Goal: Task Accomplishment & Management: Use online tool/utility

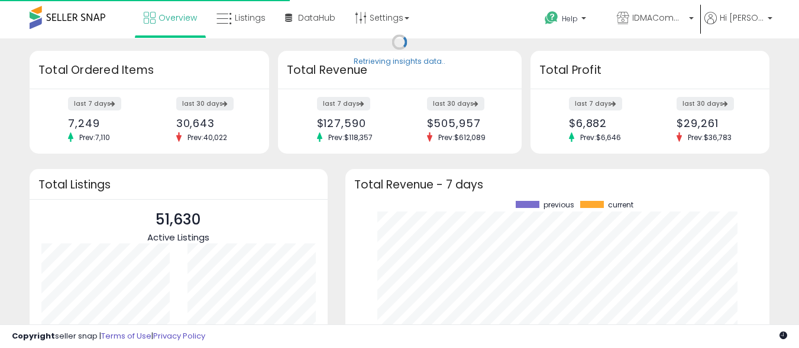
scroll to position [164, 401]
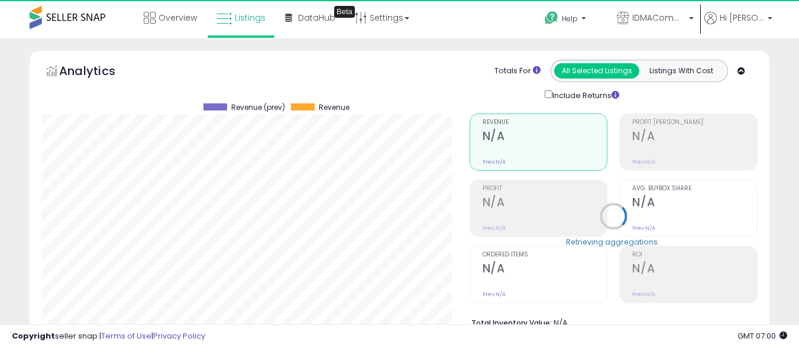
scroll to position [242, 428]
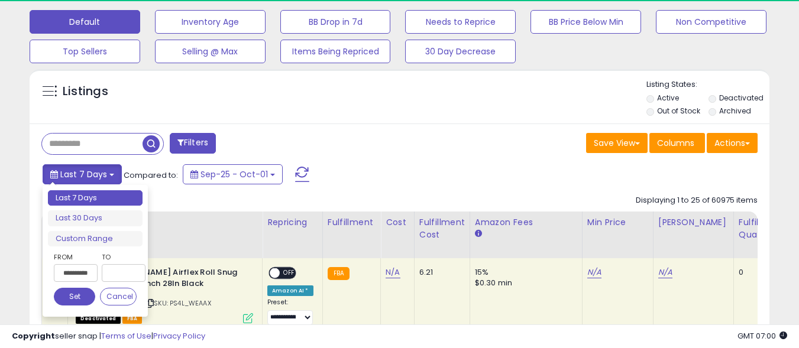
scroll to position [0, 1]
type input "**********"
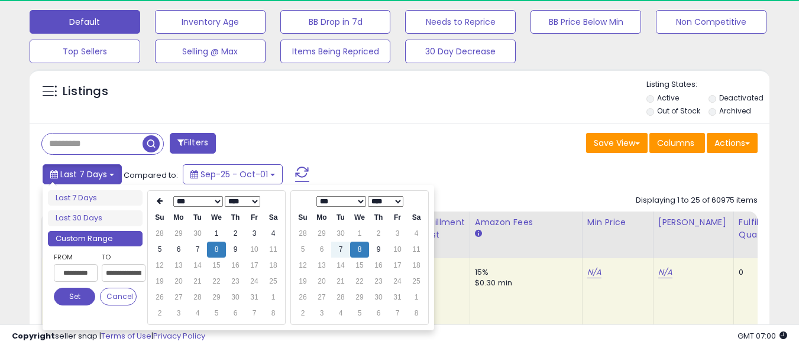
type input "**********"
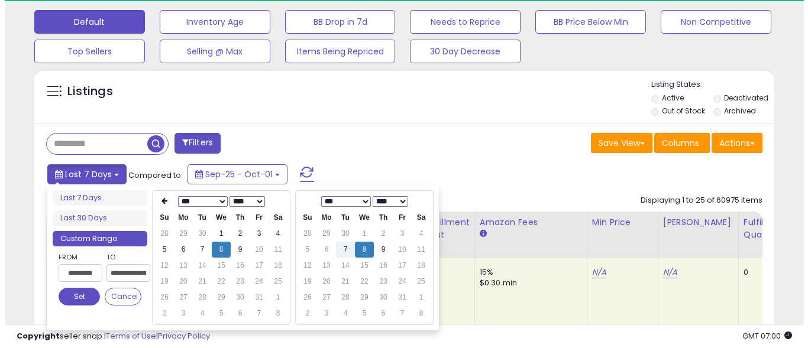
scroll to position [0, 37]
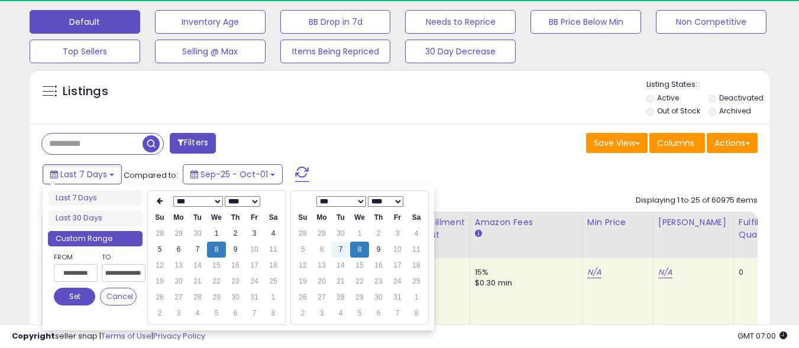
click at [75, 297] on button "Set" at bounding box center [74, 297] width 41 height 18
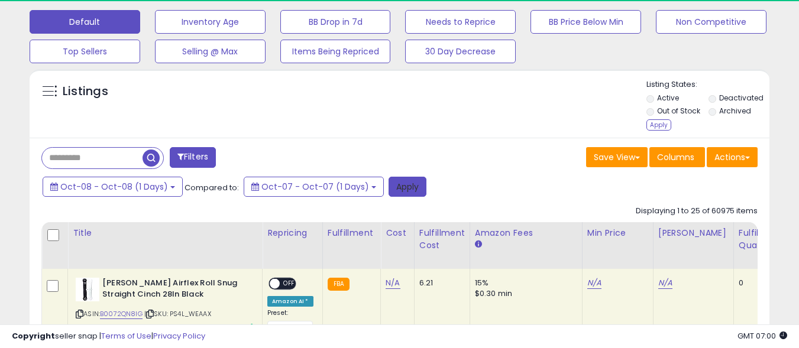
click at [396, 186] on button "Apply" at bounding box center [408, 187] width 38 height 20
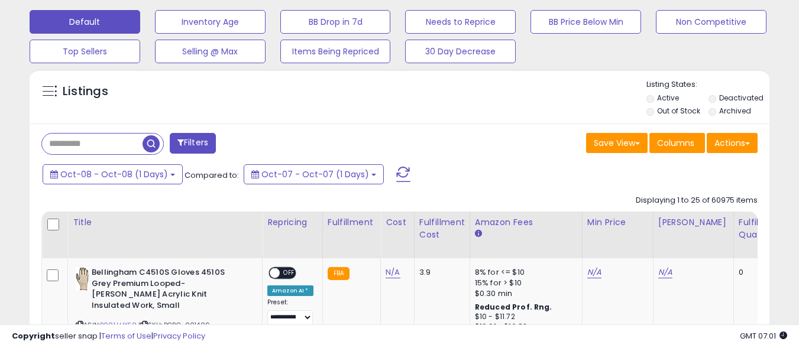
scroll to position [242, 428]
click at [732, 143] on button "Actions" at bounding box center [732, 143] width 51 height 20
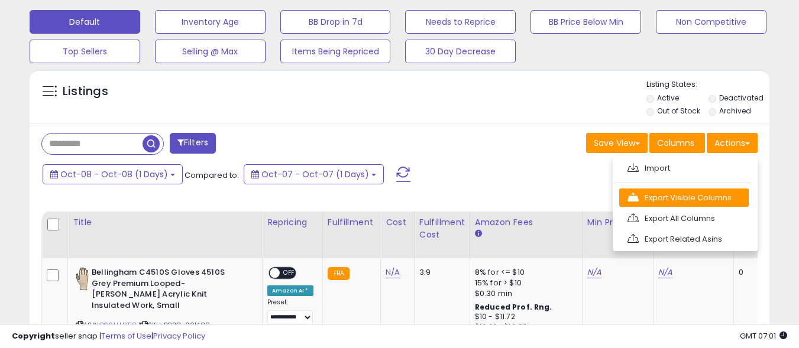
click at [684, 198] on link "Export Visible Columns" at bounding box center [684, 198] width 130 height 18
